Goal: Task Accomplishment & Management: Manage account settings

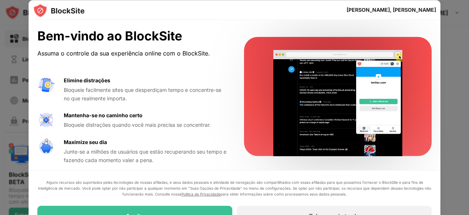
click at [452, 64] on div at bounding box center [234, 107] width 469 height 215
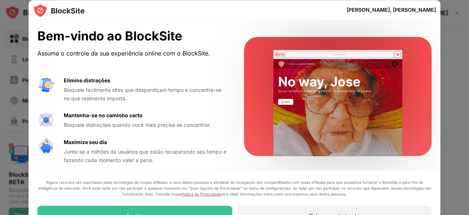
click at [26, 66] on div at bounding box center [234, 107] width 469 height 215
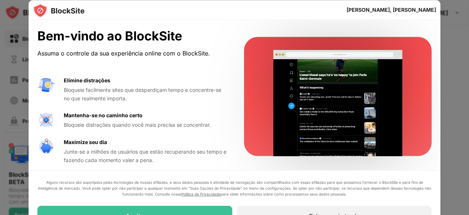
drag, startPoint x: 27, startPoint y: 68, endPoint x: 33, endPoint y: 66, distance: 6.0
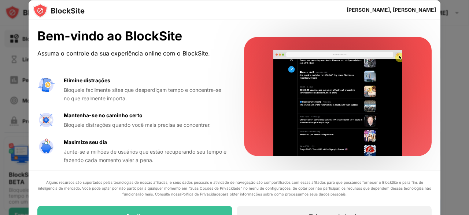
click at [27, 67] on div at bounding box center [234, 107] width 469 height 215
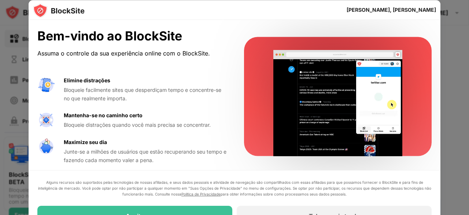
click at [88, 44] on div "Bem-vindo ao BlockSite Assuma o controle da sua experiência online com o BlockS…" at bounding box center [131, 44] width 189 height 30
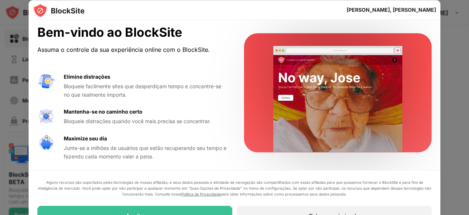
scroll to position [4, 0]
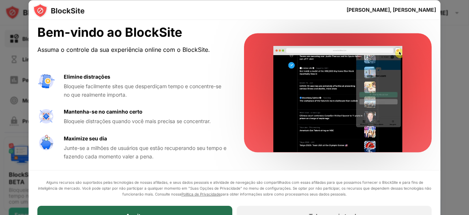
click at [173, 206] on div "Aceito" at bounding box center [134, 215] width 195 height 21
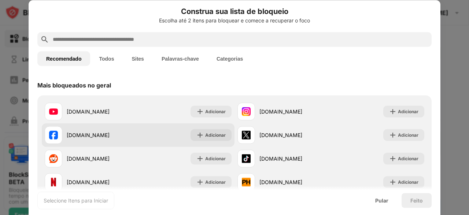
scroll to position [0, 0]
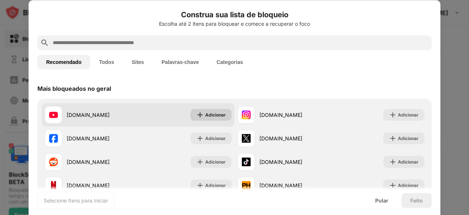
click at [223, 113] on div "Adicionar" at bounding box center [211, 115] width 41 height 12
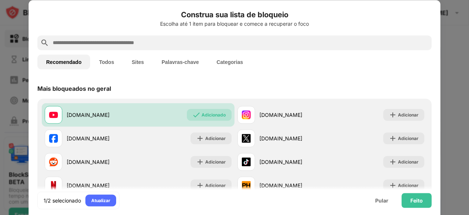
click at [144, 68] on button "Sites" at bounding box center [138, 61] width 30 height 15
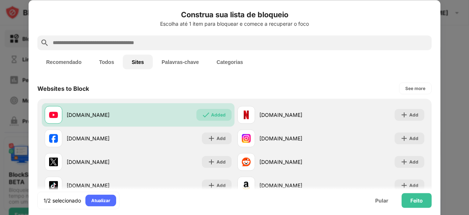
click at [140, 62] on font "Sites" at bounding box center [138, 62] width 12 height 6
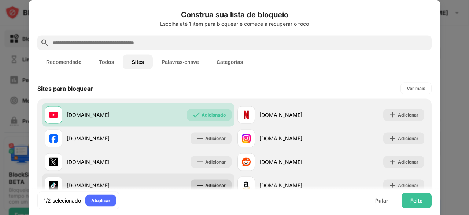
click at [215, 184] on font "Adicionar" at bounding box center [215, 185] width 21 height 6
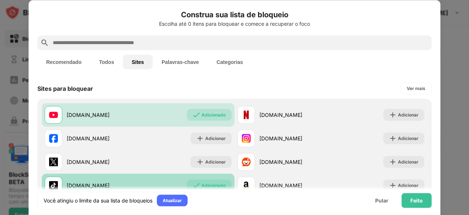
click at [109, 61] on font "Todos" at bounding box center [106, 62] width 15 height 6
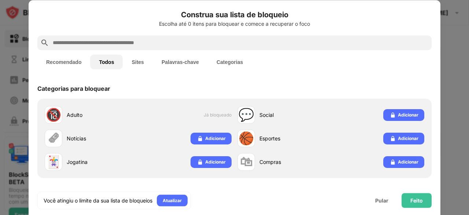
click at [61, 56] on button "Recomendado" at bounding box center [63, 61] width 53 height 15
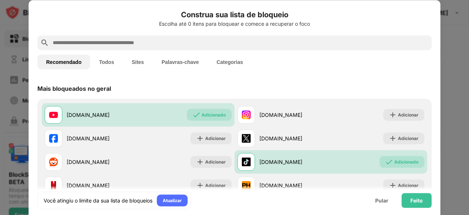
click at [176, 59] on font "Palavras-chave" at bounding box center [180, 62] width 37 height 6
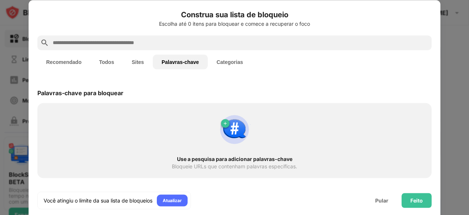
click at [103, 59] on font "Todos" at bounding box center [106, 62] width 15 height 6
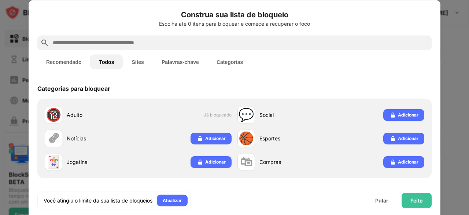
click at [65, 59] on font "Recomendado" at bounding box center [63, 62] width 35 height 6
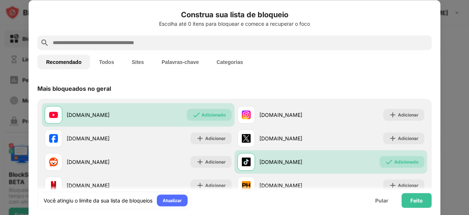
click at [164, 42] on input "text" at bounding box center [240, 42] width 377 height 9
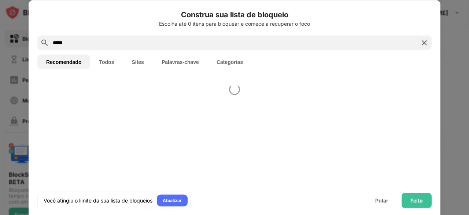
type input "*****"
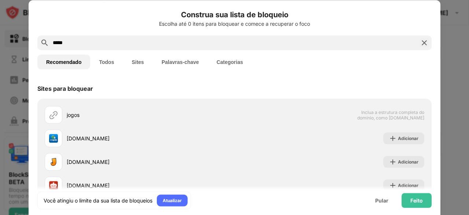
click at [421, 38] on img at bounding box center [424, 42] width 9 height 9
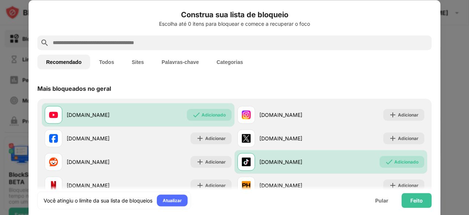
click at [469, 44] on div at bounding box center [234, 107] width 469 height 215
click at [454, 44] on div at bounding box center [234, 107] width 469 height 215
click at [134, 60] on font "Sites" at bounding box center [138, 62] width 12 height 6
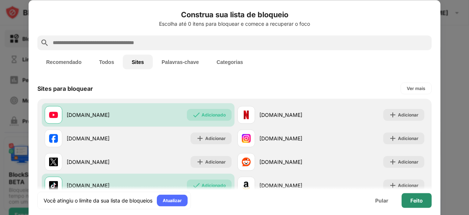
click at [421, 203] on font "Feito" at bounding box center [417, 200] width 12 height 6
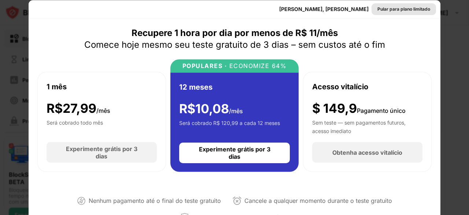
click at [389, 7] on font "Pular para plano limitado" at bounding box center [404, 9] width 53 height 6
click at [369, 7] on font "[PERSON_NAME], [PERSON_NAME]" at bounding box center [323, 9] width 89 height 6
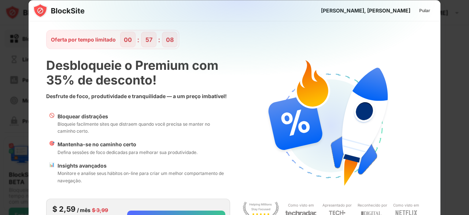
drag, startPoint x: 389, startPoint y: 7, endPoint x: 396, endPoint y: 15, distance: 10.7
click at [392, 11] on div "Olá, [PERSON_NAME]" at bounding box center [235, 10] width 412 height 21
click at [420, 8] on font "Pular" at bounding box center [425, 10] width 11 height 6
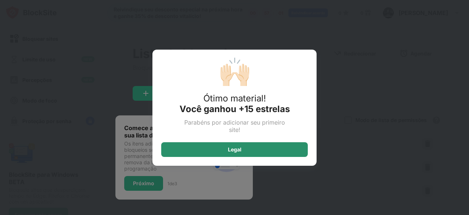
click at [275, 143] on div "Legal" at bounding box center [234, 149] width 147 height 15
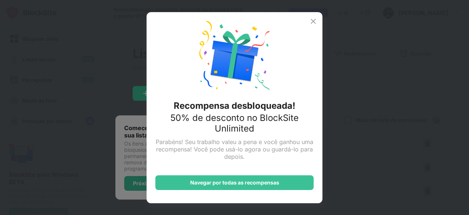
click at [313, 25] on div "Recompensa desbloqueada! 50% de desconto no BlockSite Unlimited Parabéns! Seu t…" at bounding box center [235, 107] width 176 height 191
click at [312, 17] on img at bounding box center [313, 21] width 9 height 9
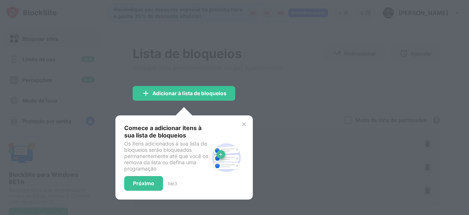
click at [245, 121] on img at bounding box center [244, 124] width 6 height 6
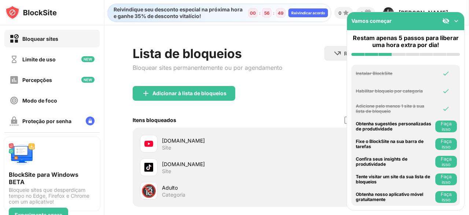
scroll to position [75, 0]
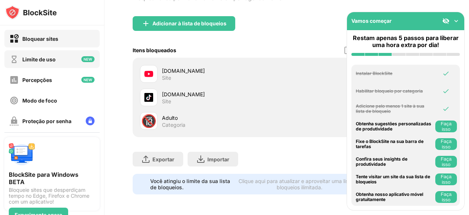
click at [59, 64] on div "Limite de uso" at bounding box center [51, 59] width 95 height 18
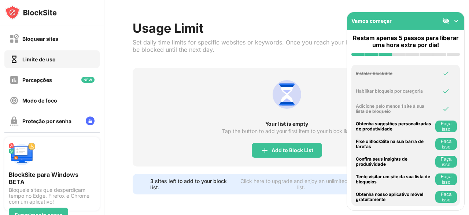
scroll to position [30, 0]
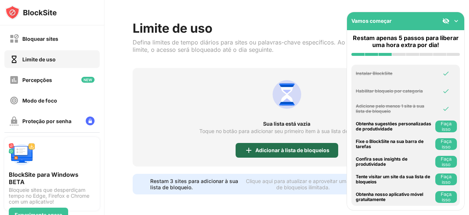
click at [268, 148] on div "Adicionar à lista de bloqueios" at bounding box center [287, 150] width 103 height 15
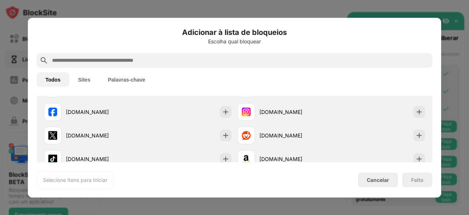
scroll to position [7, 0]
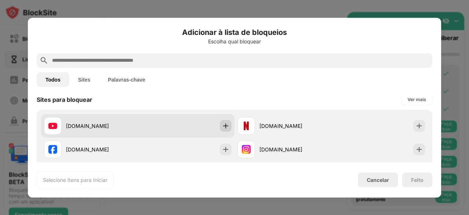
click at [223, 125] on img at bounding box center [225, 125] width 7 height 7
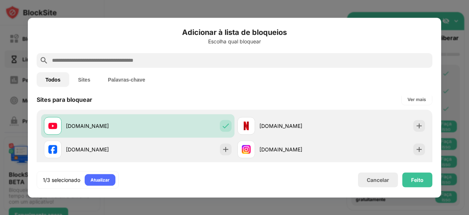
scroll to position [80, 0]
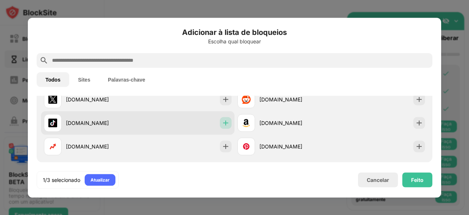
click at [226, 122] on img at bounding box center [225, 122] width 7 height 7
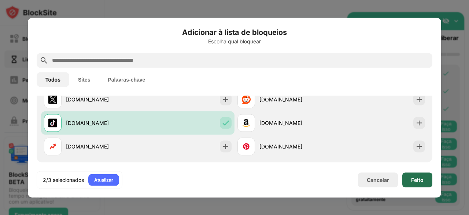
drag, startPoint x: 425, startPoint y: 179, endPoint x: 469, endPoint y: 176, distance: 44.5
click at [425, 180] on div "Feito" at bounding box center [418, 179] width 30 height 15
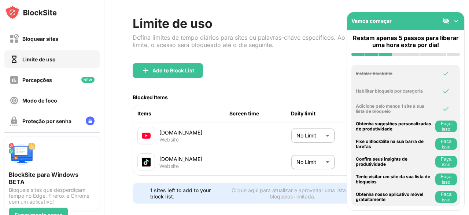
scroll to position [47, 0]
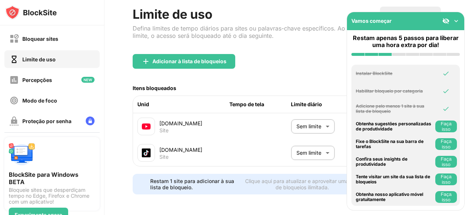
click at [52, 55] on div "Limite de uso" at bounding box center [33, 59] width 46 height 9
click at [454, 18] on img at bounding box center [456, 20] width 7 height 7
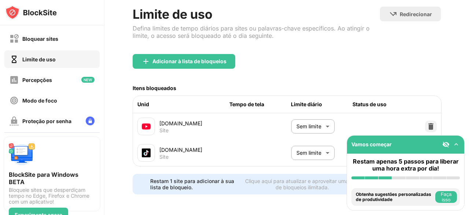
click at [459, 144] on img at bounding box center [456, 143] width 7 height 7
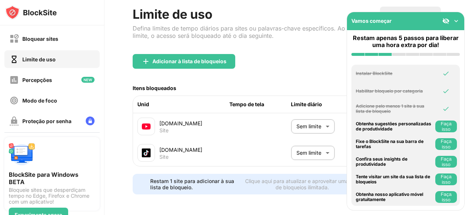
click at [217, 146] on div "[DOMAIN_NAME]" at bounding box center [195, 150] width 70 height 8
click at [43, 119] on font "Proteção por senha" at bounding box center [46, 121] width 49 height 6
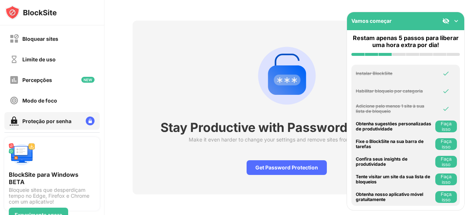
scroll to position [31, 0]
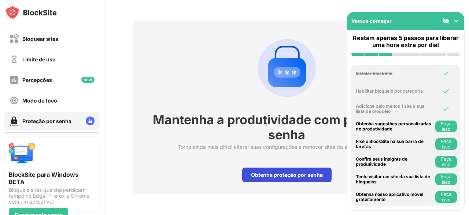
click at [282, 171] on font "Obtenha proteção por senha" at bounding box center [287, 174] width 72 height 6
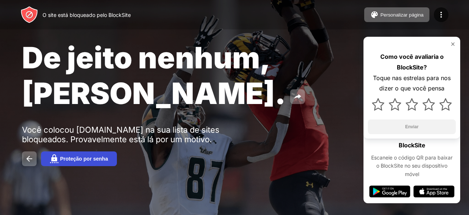
click at [54, 154] on img at bounding box center [54, 158] width 9 height 9
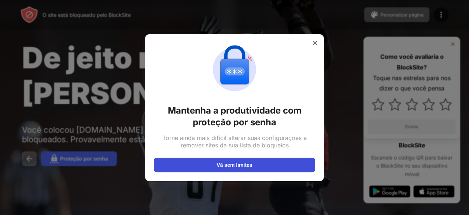
click at [279, 165] on button "Vá sem limites" at bounding box center [234, 164] width 161 height 15
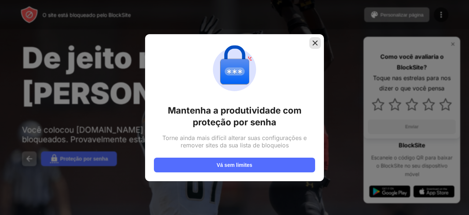
click at [320, 44] on div at bounding box center [316, 43] width 12 height 12
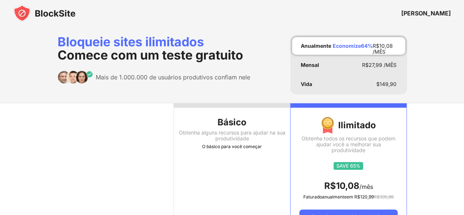
click at [439, 13] on font "[PERSON_NAME], [PERSON_NAME]" at bounding box center [426, 13] width 50 height 7
click at [267, 125] on div "Básico" at bounding box center [232, 122] width 116 height 12
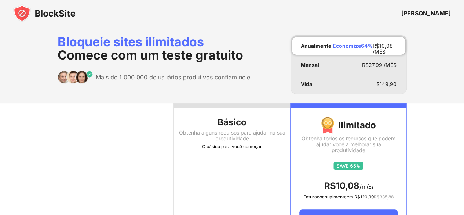
click at [261, 125] on div "Básico" at bounding box center [232, 122] width 116 height 12
click at [231, 135] on font "Obtenha alguns recursos para ajudar na sua produtividade" at bounding box center [232, 135] width 106 height 12
click at [230, 135] on font "Obtenha alguns recursos para ajudar na sua produtividade" at bounding box center [232, 135] width 106 height 12
drag, startPoint x: 433, startPoint y: 21, endPoint x: 432, endPoint y: 16, distance: 5.2
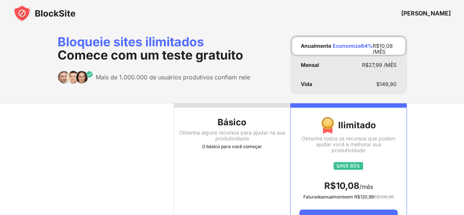
click at [433, 19] on div "[PERSON_NAME], [PERSON_NAME]" at bounding box center [232, 13] width 464 height 26
click at [432, 15] on font "[PERSON_NAME], [PERSON_NAME]" at bounding box center [426, 13] width 50 height 7
click at [59, 19] on img at bounding box center [44, 13] width 62 height 18
